Goal: Find contact information

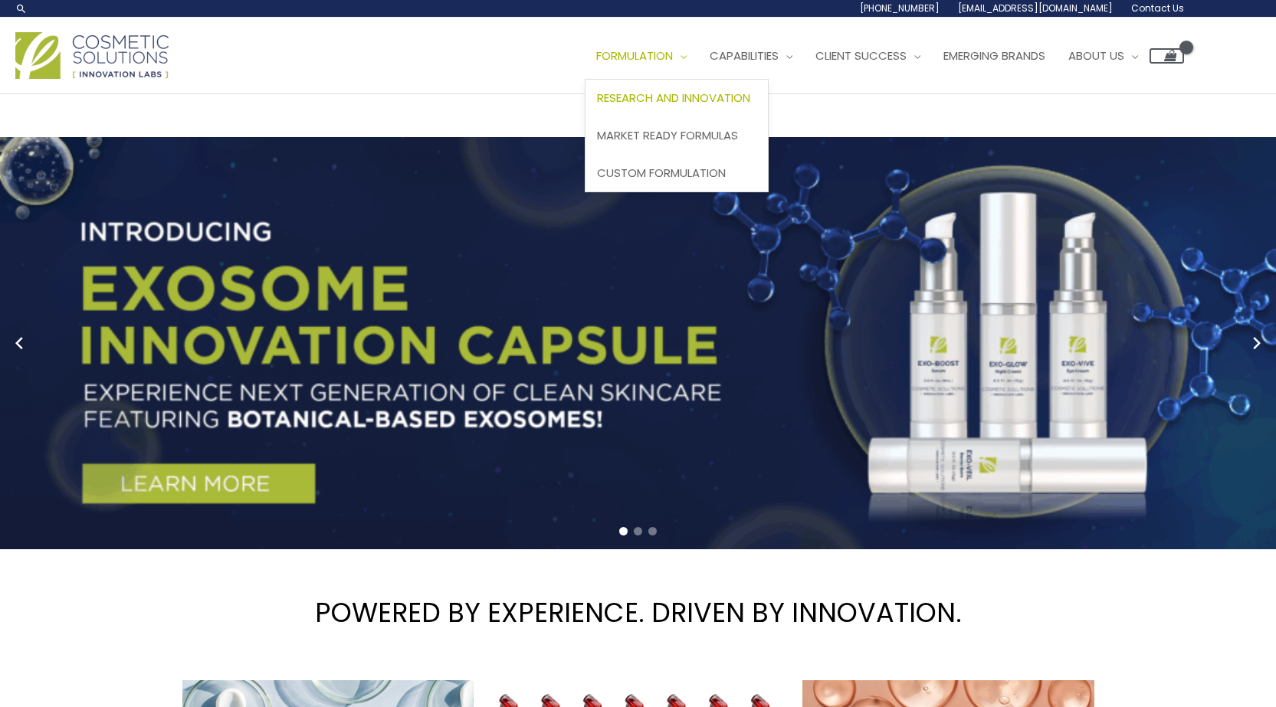
click at [656, 93] on span "Research and Innovation" at bounding box center [673, 98] width 153 height 16
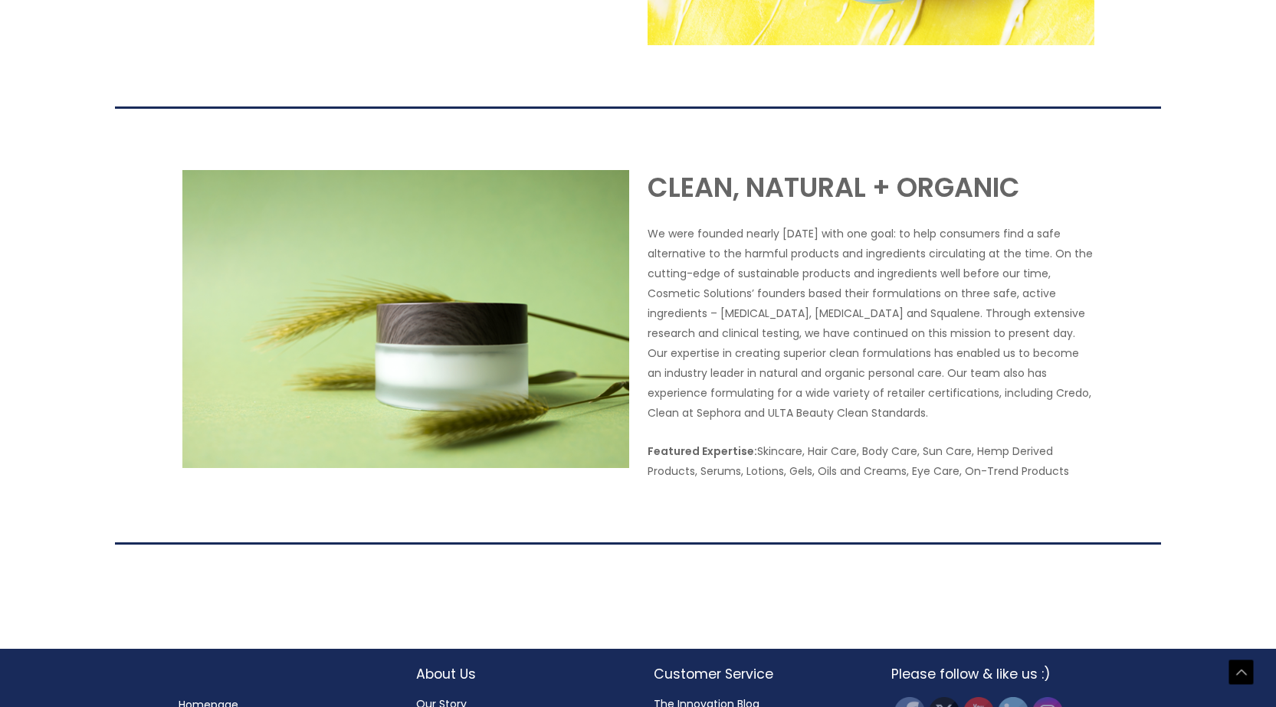
scroll to position [2880, 0]
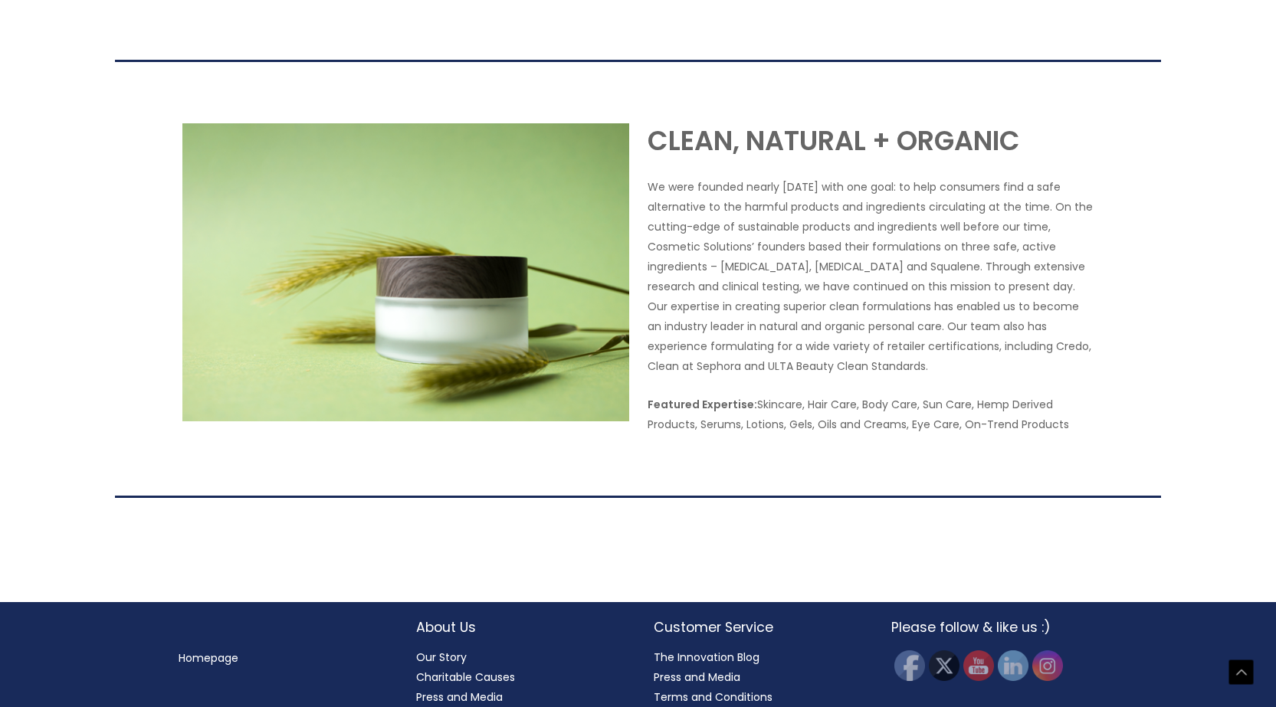
click at [445, 650] on link "Our Story" at bounding box center [441, 657] width 51 height 15
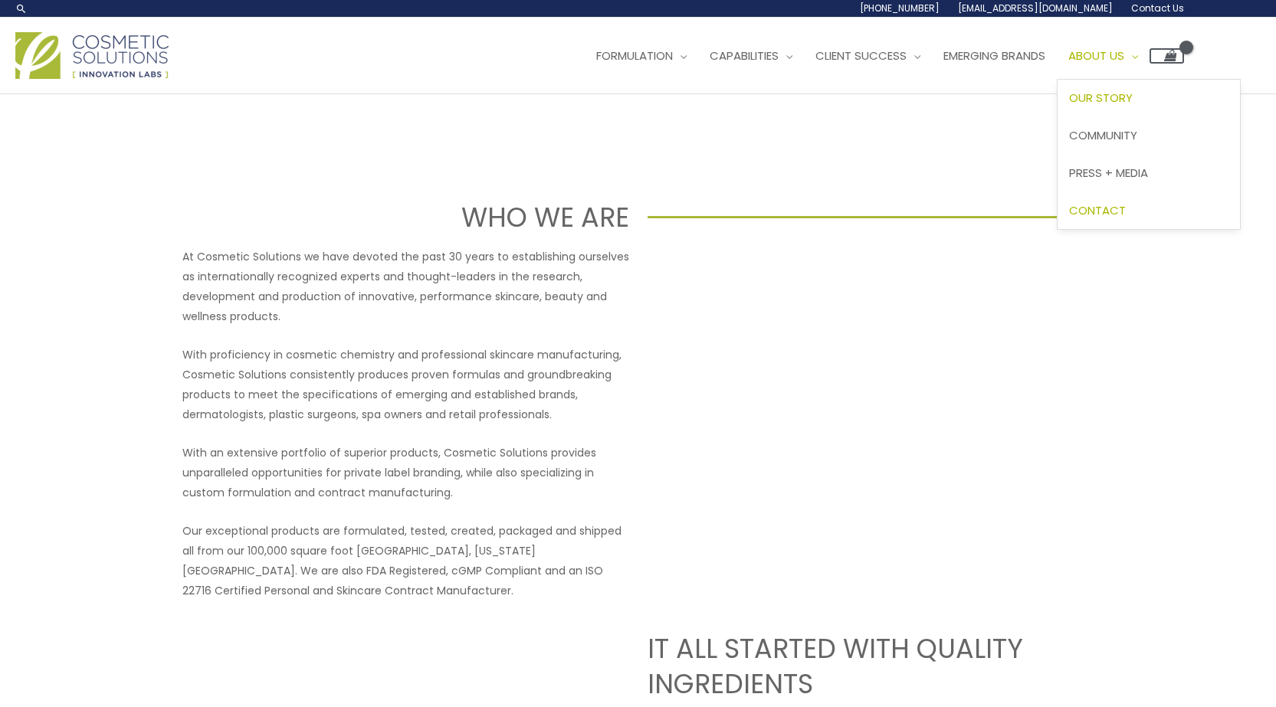
click at [1112, 211] on span "Contact" at bounding box center [1097, 210] width 57 height 16
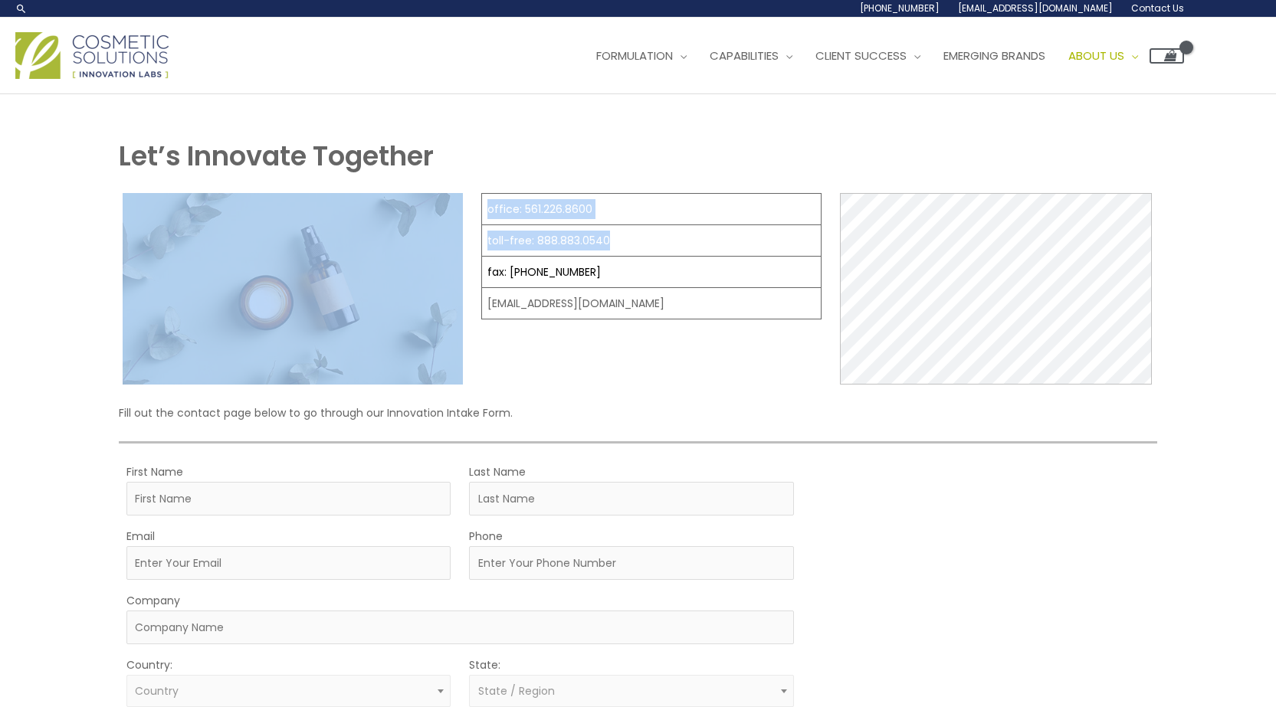
drag, startPoint x: 606, startPoint y: 237, endPoint x: 468, endPoint y: 237, distance: 137.9
click at [468, 237] on div "office: 561.226.8600 toll-free: [PHONE_NUMBER] fax: [PHONE_NUMBER] [EMAIL_ADDRE…" at bounding box center [638, 289] width 1038 height 192
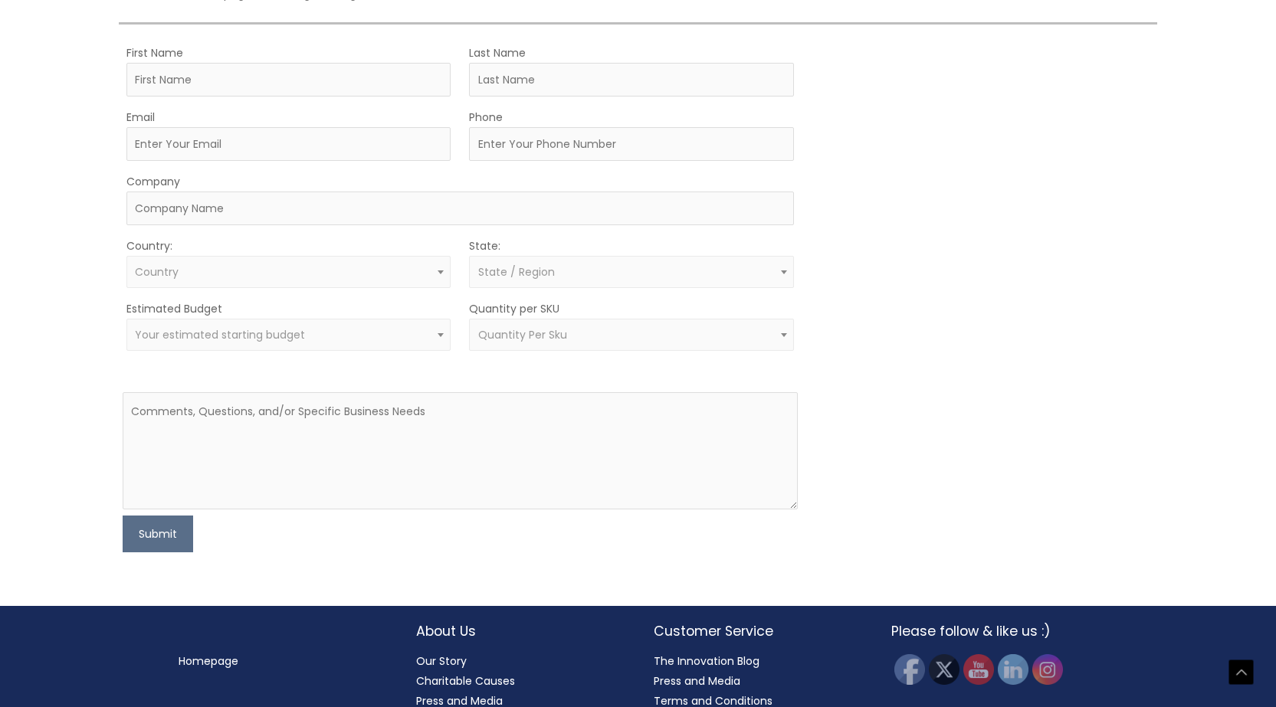
scroll to position [460, 0]
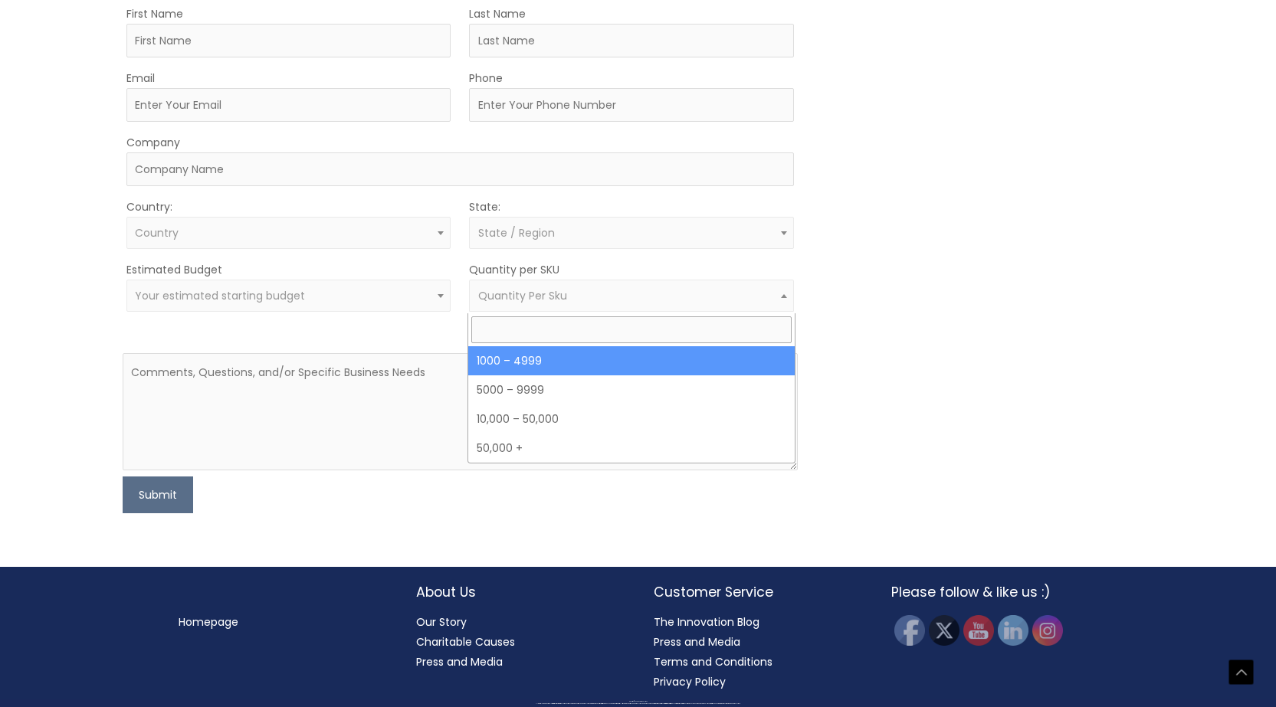
click at [793, 303] on span at bounding box center [784, 296] width 18 height 20
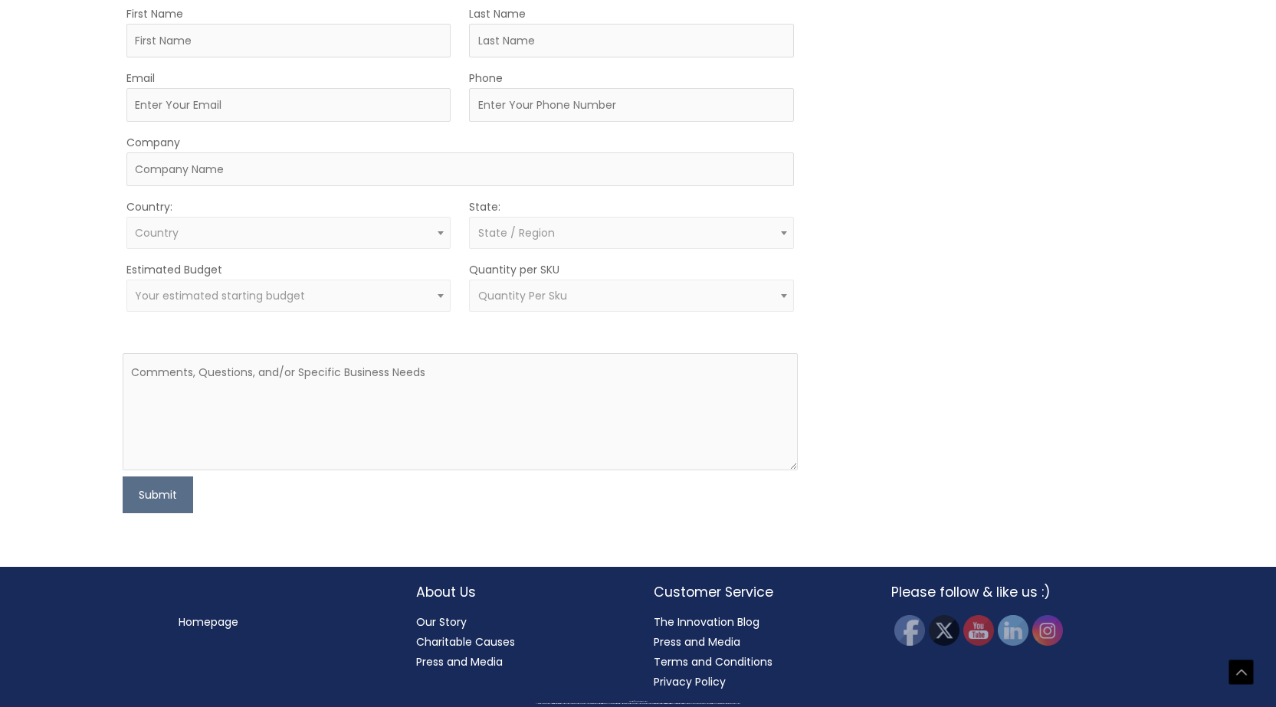
click at [909, 318] on div "MOQ TRIGGER STEP 2 TRIGGER" at bounding box center [984, 258] width 337 height 509
